Goal: Navigation & Orientation: Find specific page/section

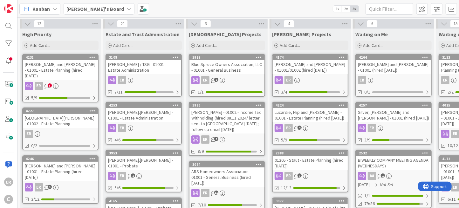
click at [69, 74] on div "[PERSON_NAME] and [PERSON_NAME] - 01001 - Estate Planning (hired [DATE])" at bounding box center [60, 70] width 75 height 20
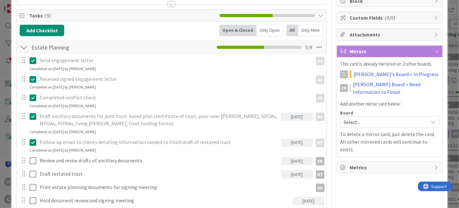
scroll to position [95, 0]
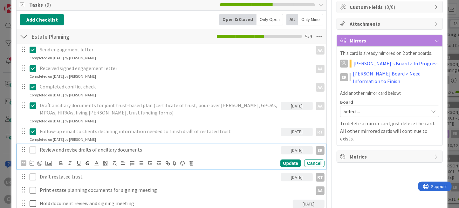
click at [31, 151] on icon at bounding box center [33, 150] width 7 height 8
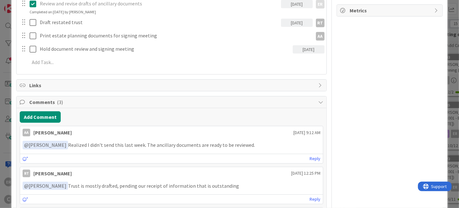
scroll to position [286, 0]
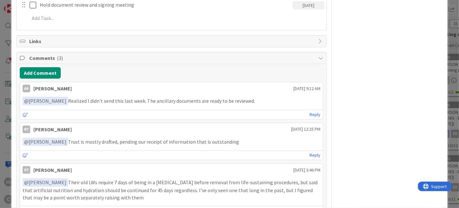
click at [25, 113] on icon at bounding box center [26, 115] width 6 height 4
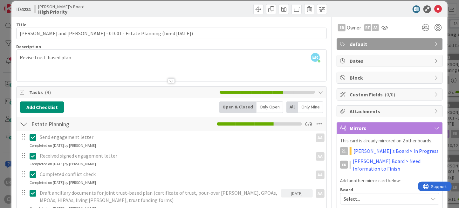
scroll to position [8, 0]
click at [434, 10] on icon at bounding box center [438, 9] width 8 height 8
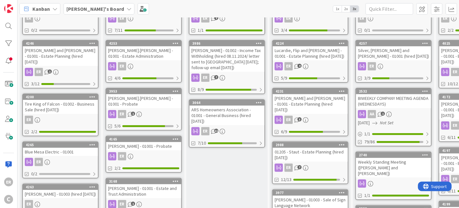
scroll to position [64, 0]
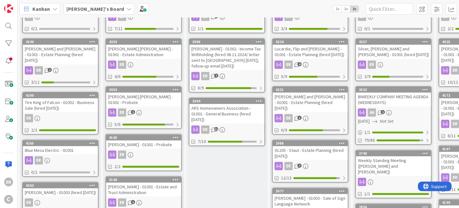
click at [314, 147] on div "01205 - Staut - Estate Planning (hired [DATE])" at bounding box center [309, 153] width 75 height 14
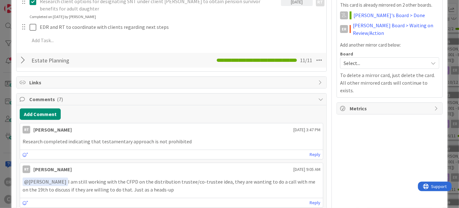
scroll to position [158, 0]
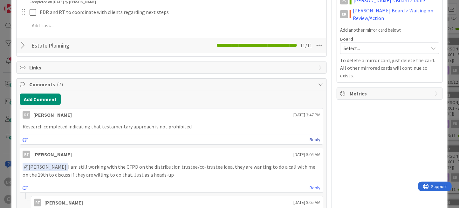
click at [309, 138] on link "Reply" at bounding box center [314, 140] width 11 height 8
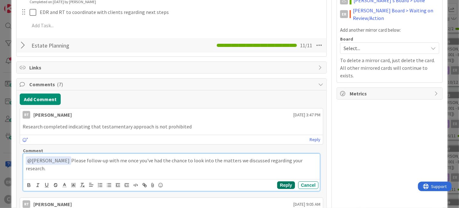
click at [280, 187] on button "Reply" at bounding box center [286, 186] width 18 height 8
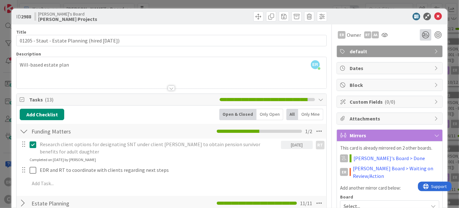
scroll to position [0, 0]
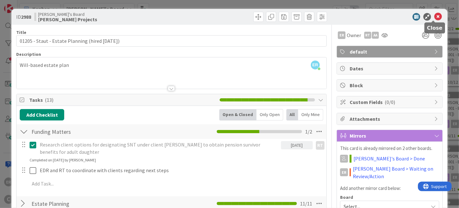
click at [434, 17] on icon at bounding box center [438, 17] width 8 height 8
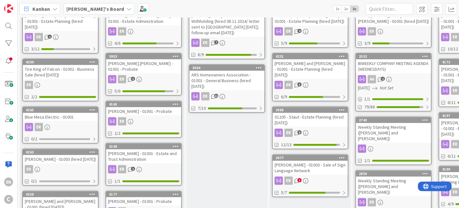
scroll to position [127, 0]
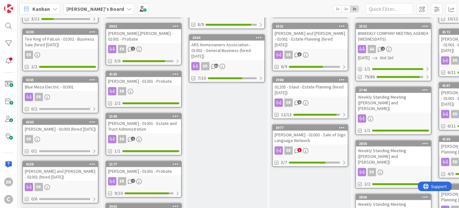
click at [324, 131] on div "[PERSON_NAME] - 01003 - Sale of Sign Language Network" at bounding box center [309, 138] width 75 height 14
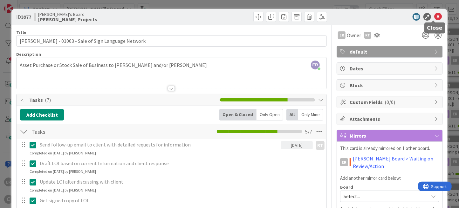
click at [434, 19] on icon at bounding box center [438, 17] width 8 height 8
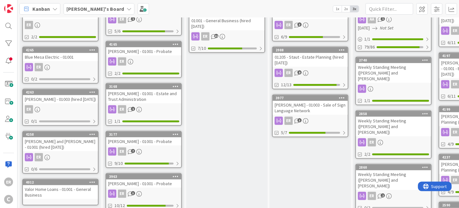
scroll to position [158, 0]
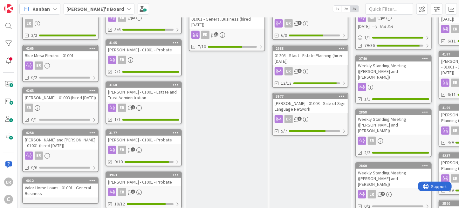
click at [75, 142] on div "4258 [PERSON_NAME] and [PERSON_NAME] - 01001 (hired [DATE]) ER 0/6" at bounding box center [60, 151] width 76 height 43
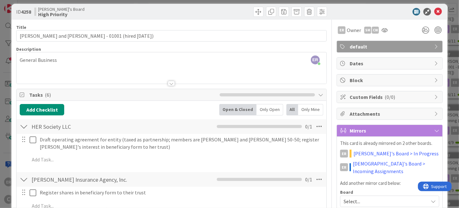
scroll to position [1, 0]
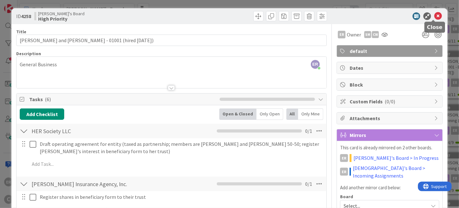
click at [434, 16] on icon at bounding box center [438, 16] width 8 height 8
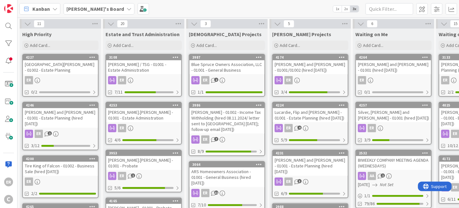
click at [151, 113] on div "[PERSON_NAME].[PERSON_NAME] - 01001 - Estate Administration" at bounding box center [143, 115] width 75 height 14
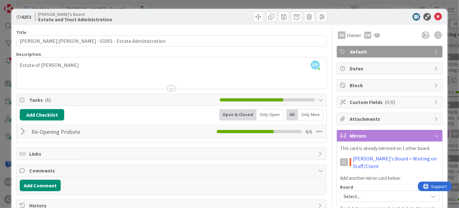
click at [20, 132] on div at bounding box center [24, 131] width 8 height 11
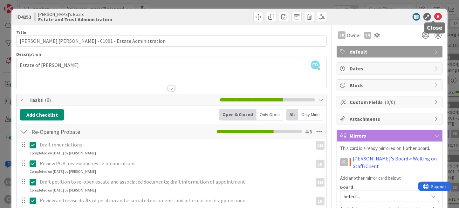
click at [434, 17] on icon at bounding box center [438, 17] width 8 height 8
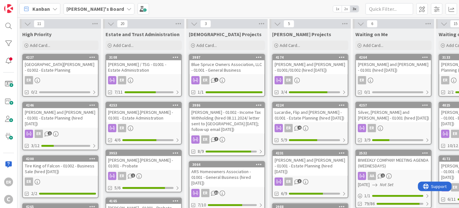
click at [395, 73] on div "[PERSON_NAME] and [PERSON_NAME] - 01001 (hired [DATE])" at bounding box center [393, 67] width 75 height 14
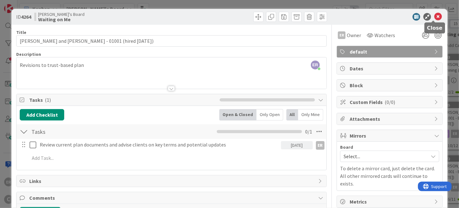
click at [434, 18] on icon at bounding box center [438, 17] width 8 height 8
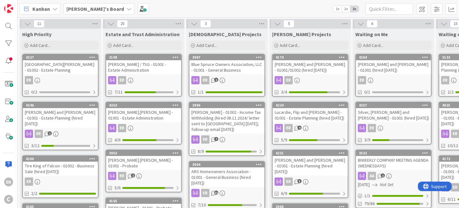
click at [403, 118] on div "Silver, [PERSON_NAME] and [PERSON_NAME] - 01001 (hired [DATE])" at bounding box center [393, 115] width 75 height 14
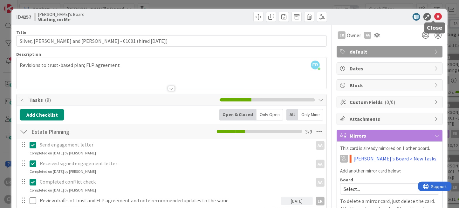
click at [434, 15] on icon at bounding box center [438, 17] width 8 height 8
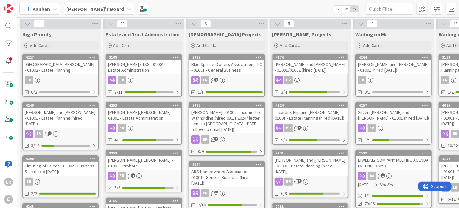
click at [82, 117] on div "[PERSON_NAME] and [PERSON_NAME] - 01001 - Estate Planning (hired [DATE])" at bounding box center [60, 118] width 75 height 20
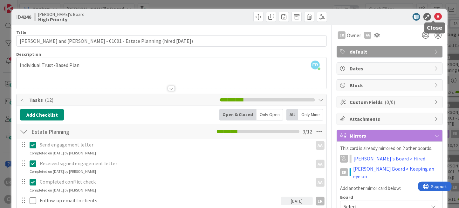
click at [434, 18] on icon at bounding box center [438, 17] width 8 height 8
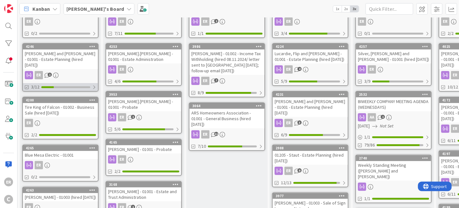
scroll to position [95, 0]
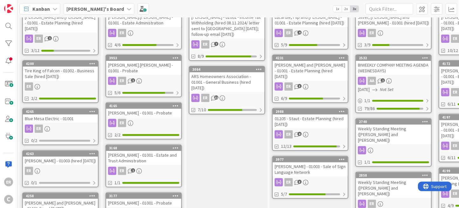
click at [80, 158] on div "4263 [PERSON_NAME] - 01003 (hired [DATE]) ER 0/1" at bounding box center [60, 169] width 76 height 37
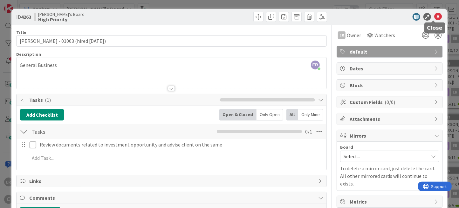
click at [434, 18] on icon at bounding box center [438, 17] width 8 height 8
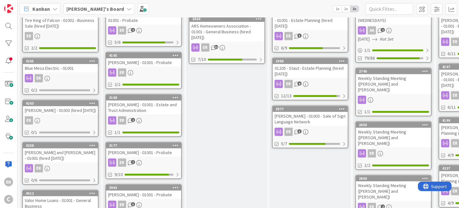
scroll to position [158, 0]
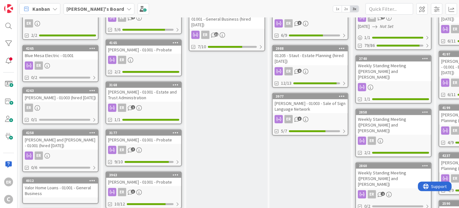
click at [71, 143] on div "4258 [PERSON_NAME] and [PERSON_NAME] - 01001 (hired [DATE]) ER 0/6" at bounding box center [60, 151] width 76 height 43
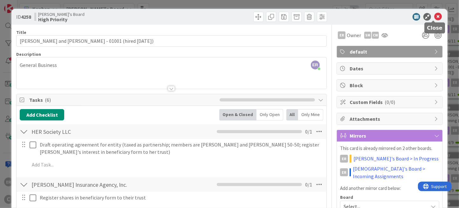
click at [434, 17] on icon at bounding box center [438, 17] width 8 height 8
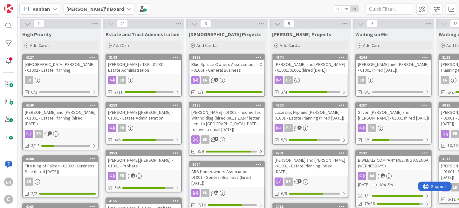
click at [62, 118] on div "[PERSON_NAME] and [PERSON_NAME] - 01001 - Estate Planning (hired [DATE])" at bounding box center [60, 118] width 75 height 20
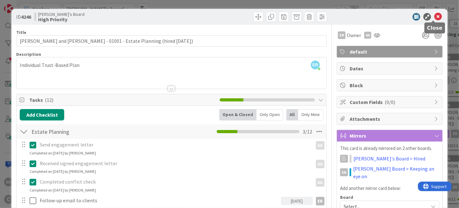
click at [434, 19] on icon at bounding box center [438, 17] width 8 height 8
